Goal: Check status: Check status

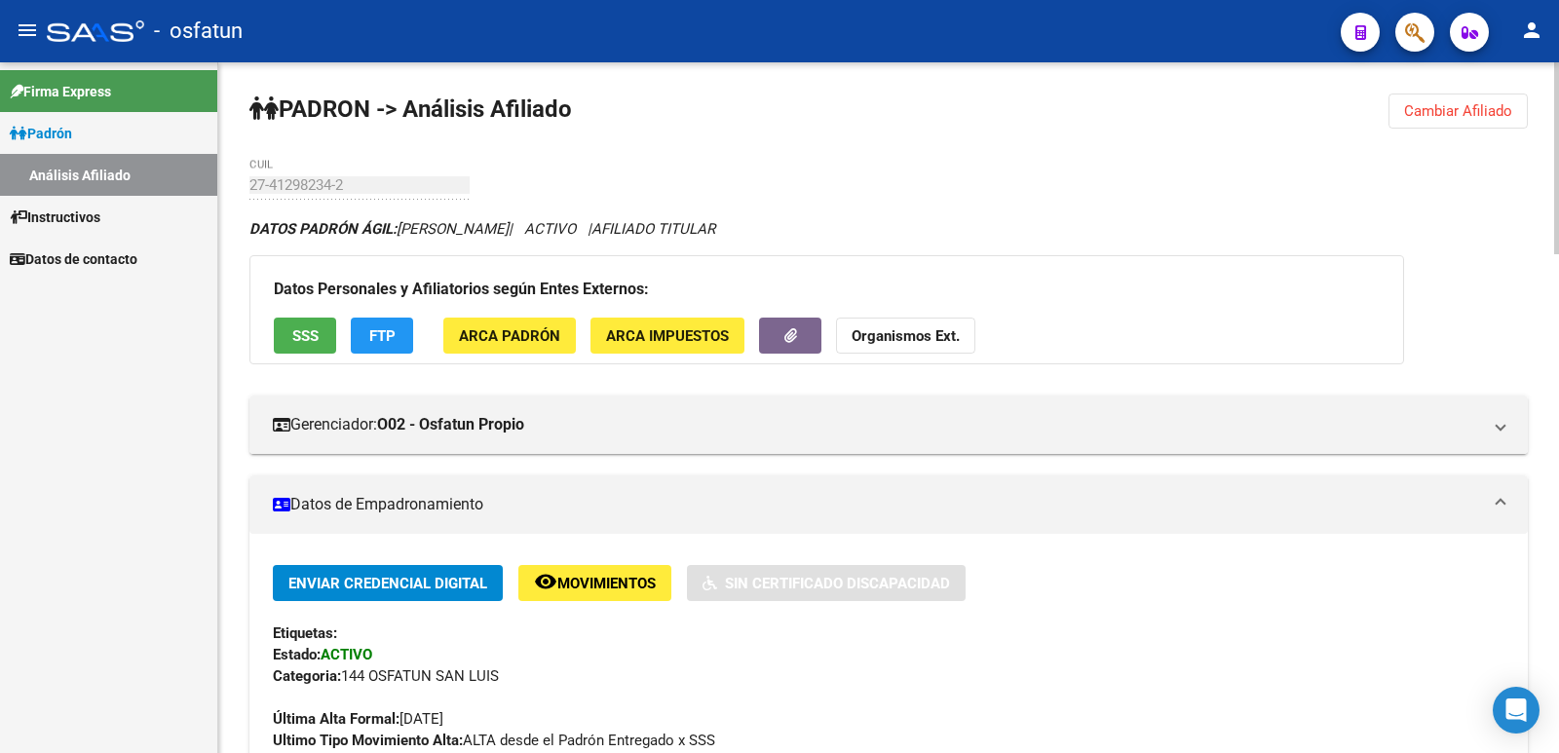
click at [1475, 109] on span "Cambiar Afiliado" at bounding box center [1458, 111] width 108 height 18
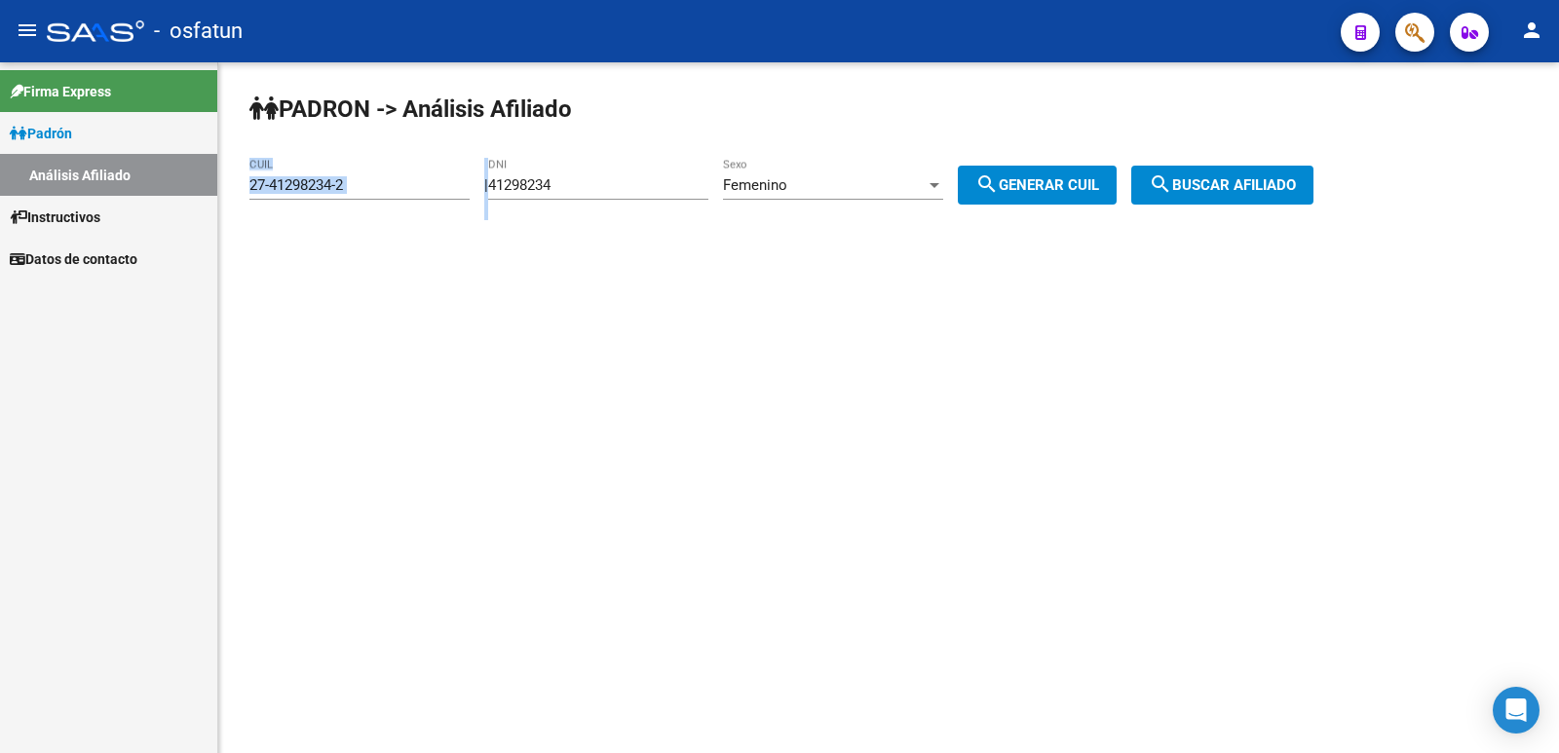
drag, startPoint x: 652, startPoint y: 194, endPoint x: 367, endPoint y: 171, distance: 285.4
click at [375, 176] on app-analisis-afiliado "[PERSON_NAME] -> Análisis Afiliado 27-41298234-2 CUIL | 41298234 DNI Femenino S…" at bounding box center [788, 185] width 1079 height 18
click at [624, 184] on input "41298234" at bounding box center [598, 185] width 220 height 18
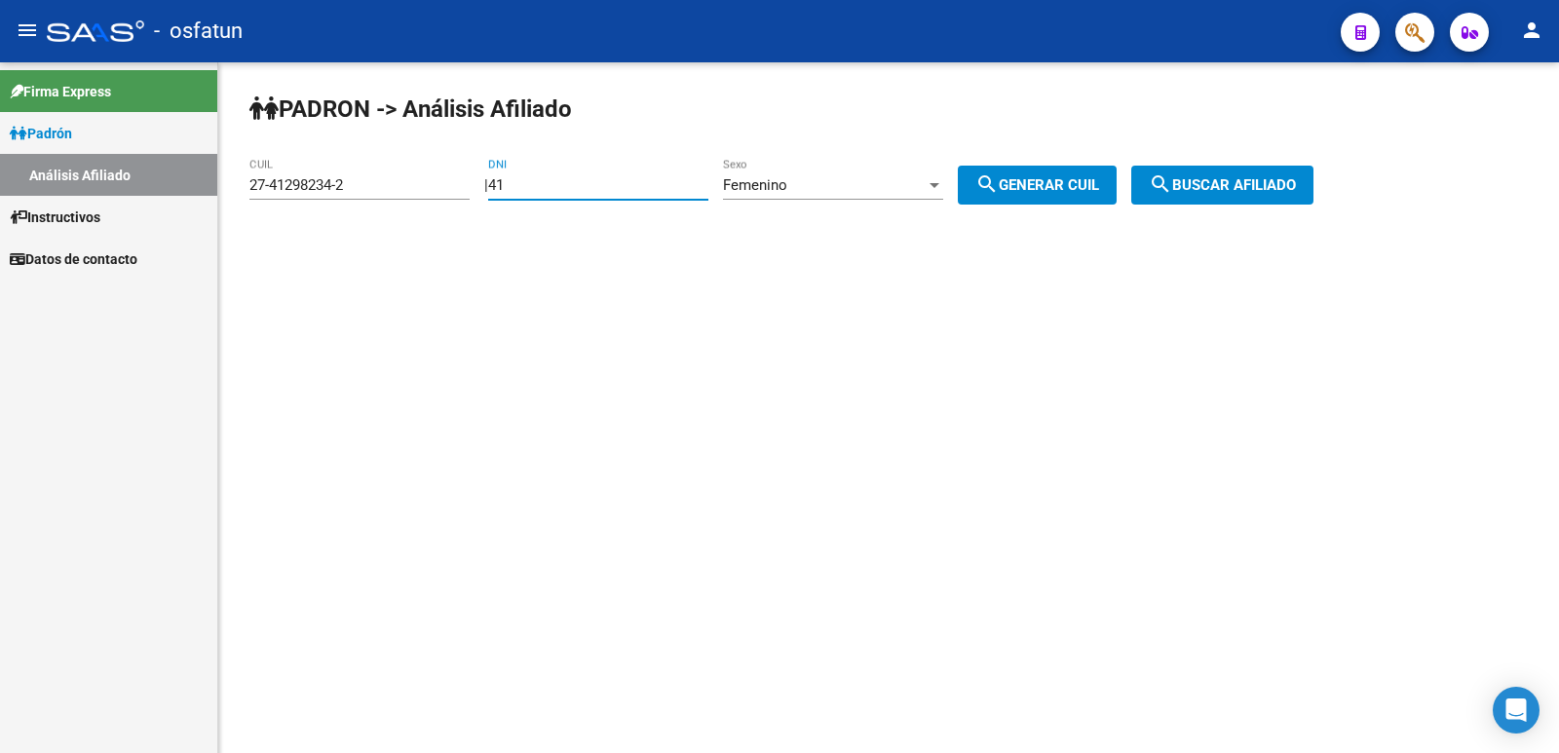
type input "4"
paste input "18527368"
type input "18527368"
click at [1054, 183] on span "search Generar CUIL" at bounding box center [1037, 185] width 124 height 18
type input "27-18527368-2"
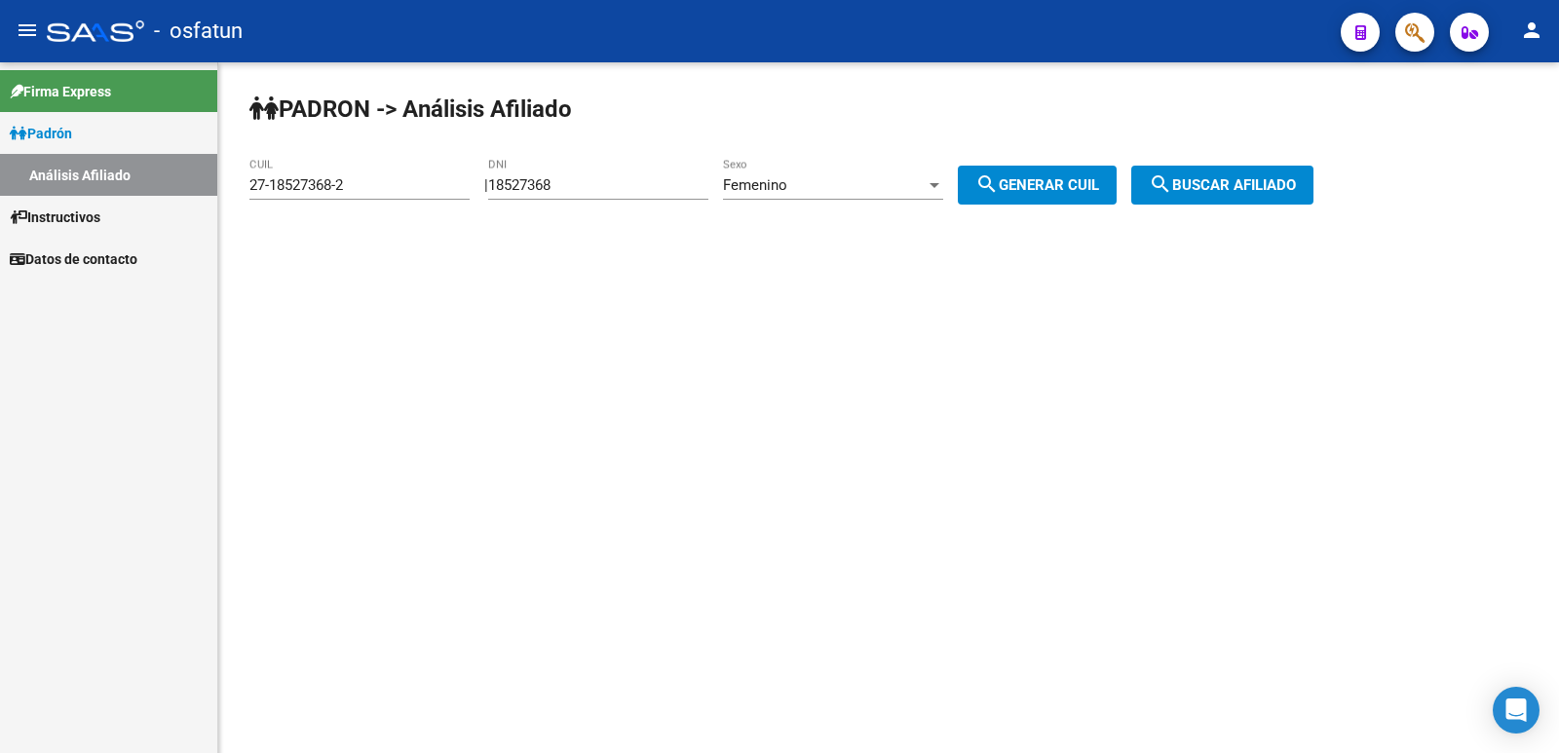
click at [1250, 192] on span "search Buscar afiliado" at bounding box center [1222, 185] width 147 height 18
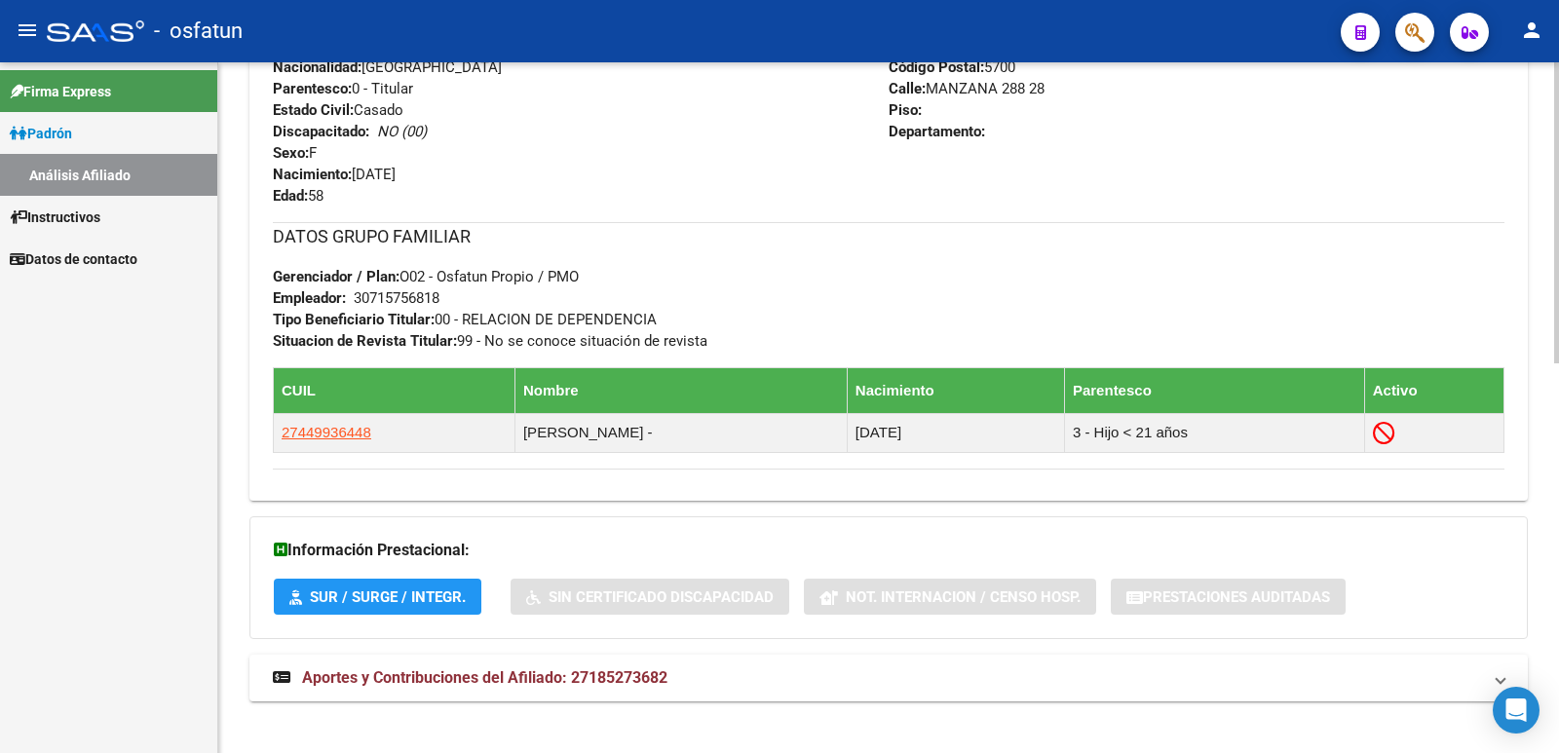
scroll to position [893, 0]
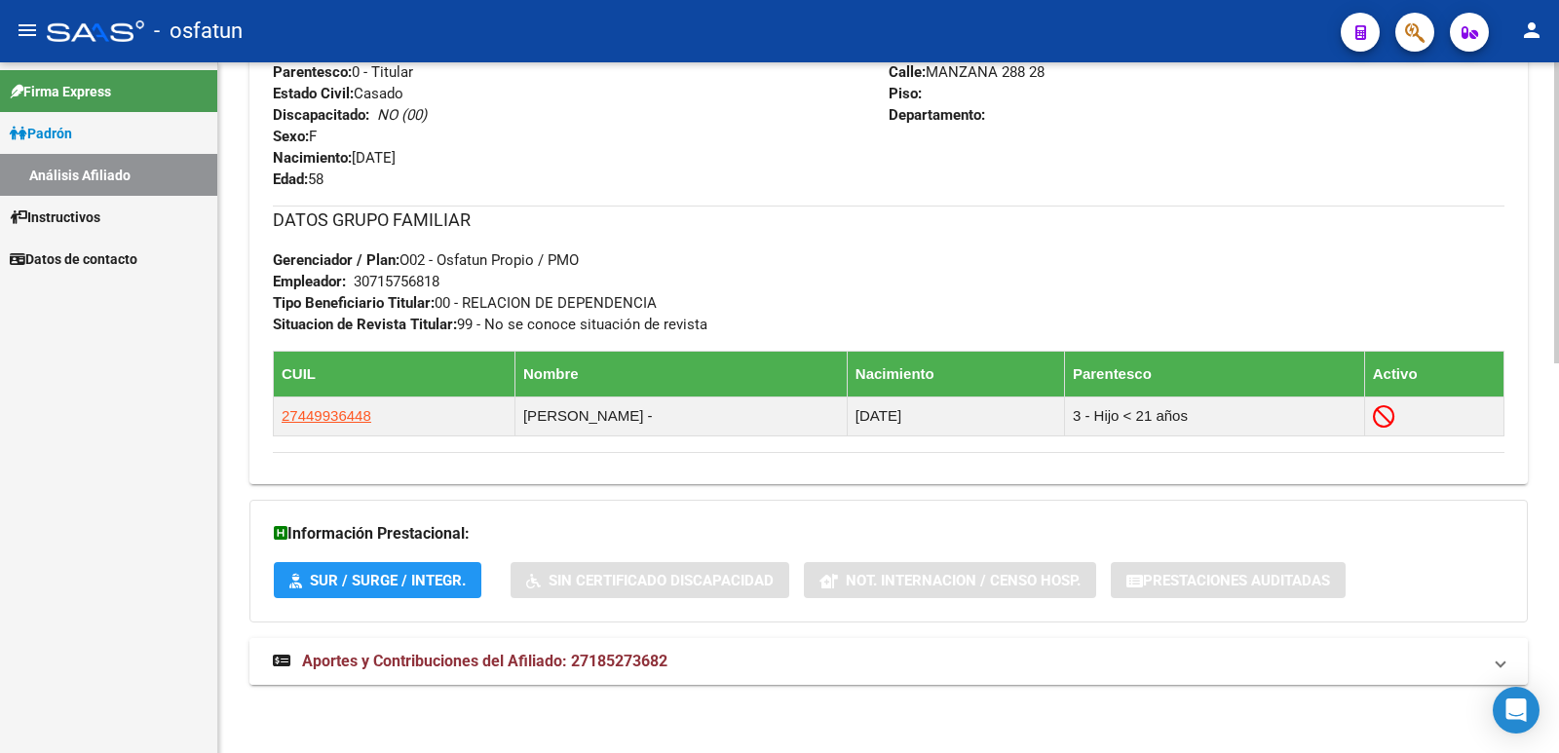
click at [482, 647] on mat-expansion-panel-header "Aportes y Contribuciones del Afiliado: 27185273682" at bounding box center [888, 661] width 1278 height 47
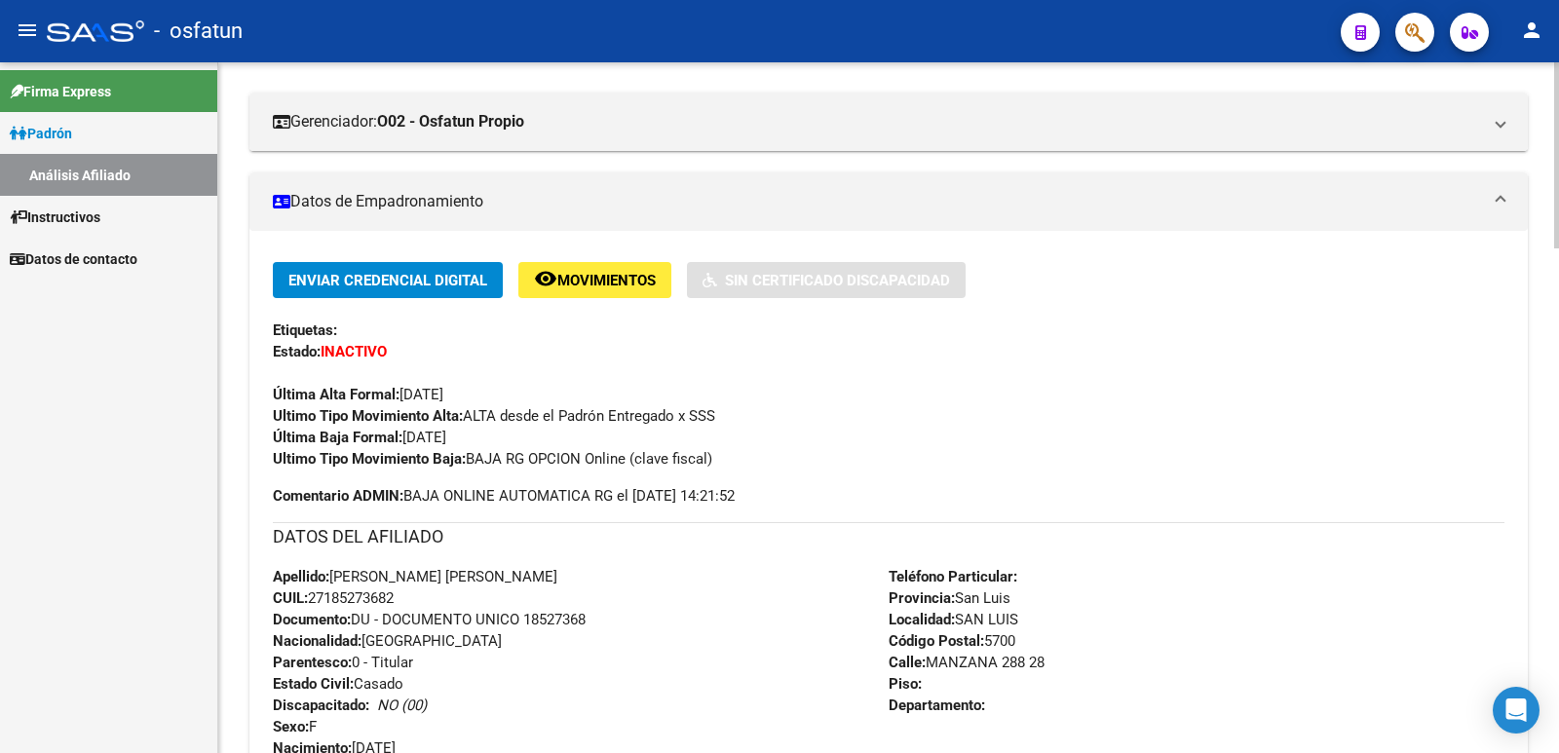
scroll to position [325, 0]
